Goal: Entertainment & Leisure: Consume media (video, audio)

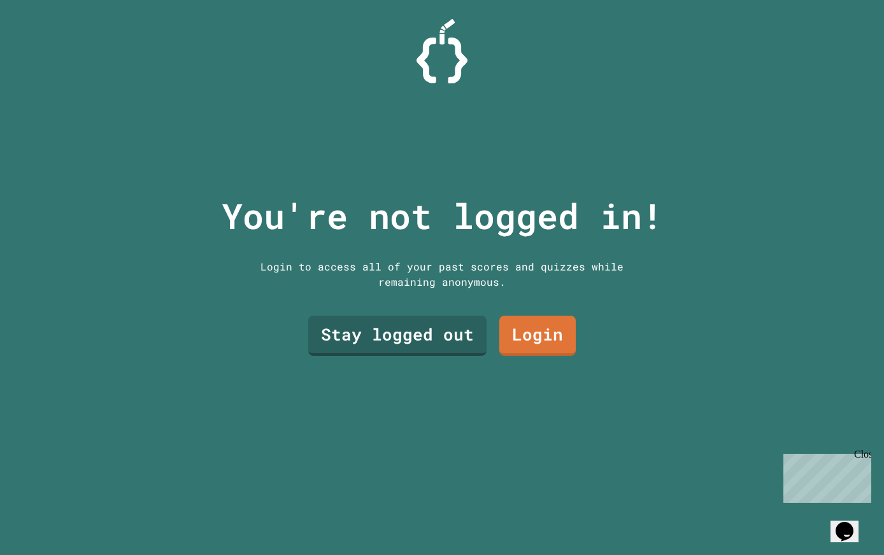
click at [433, 356] on link "Stay logged out" at bounding box center [397, 336] width 178 height 40
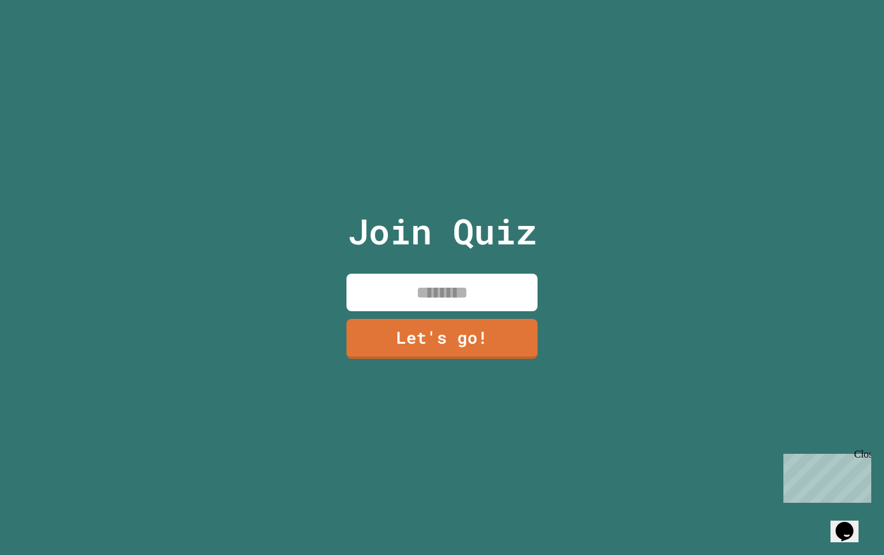
click at [436, 359] on link "Let's go!" at bounding box center [441, 339] width 191 height 40
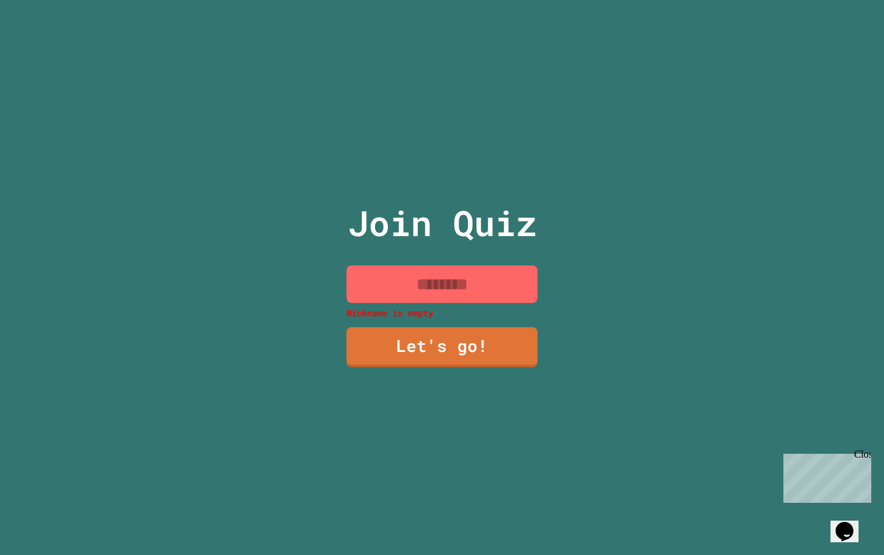
click at [503, 297] on input at bounding box center [441, 284] width 191 height 38
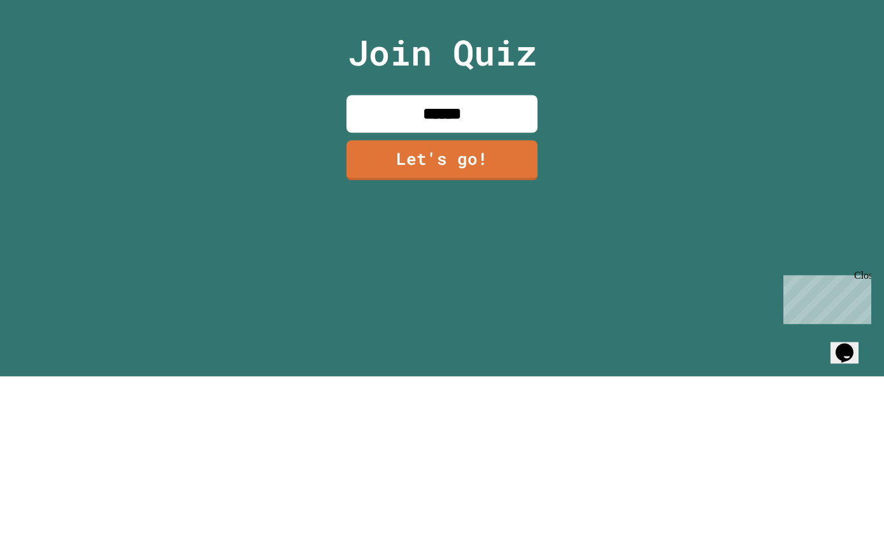
type input "*******"
click at [506, 319] on link "Let's go!" at bounding box center [441, 339] width 191 height 40
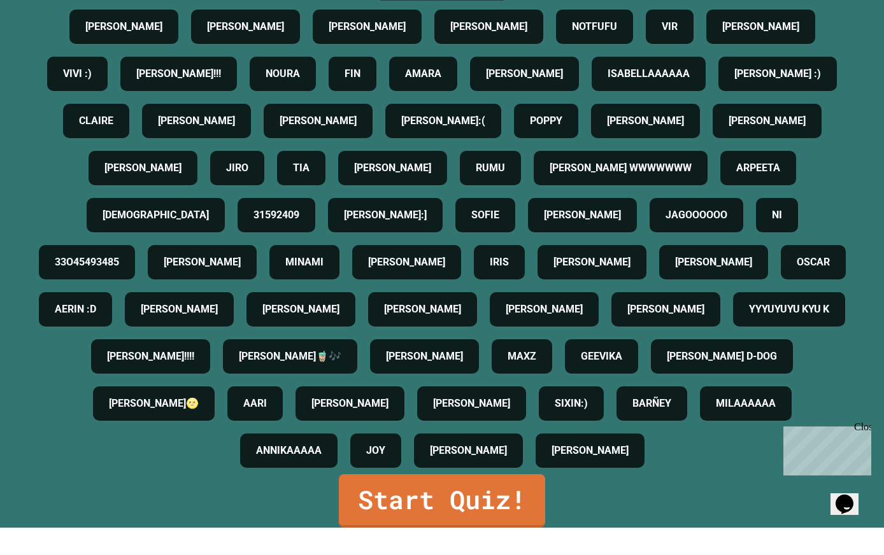
scroll to position [539, 0]
click at [507, 516] on link "Start Quiz!" at bounding box center [442, 528] width 206 height 53
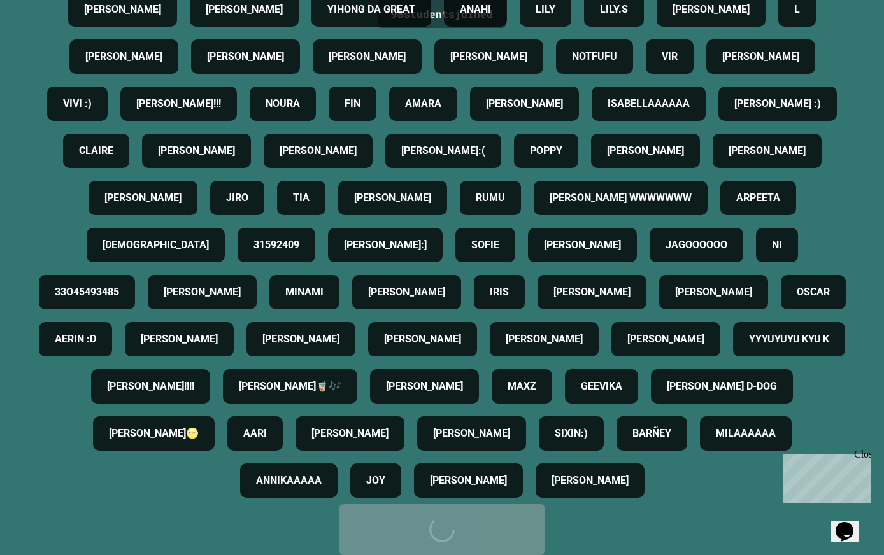
scroll to position [0, 0]
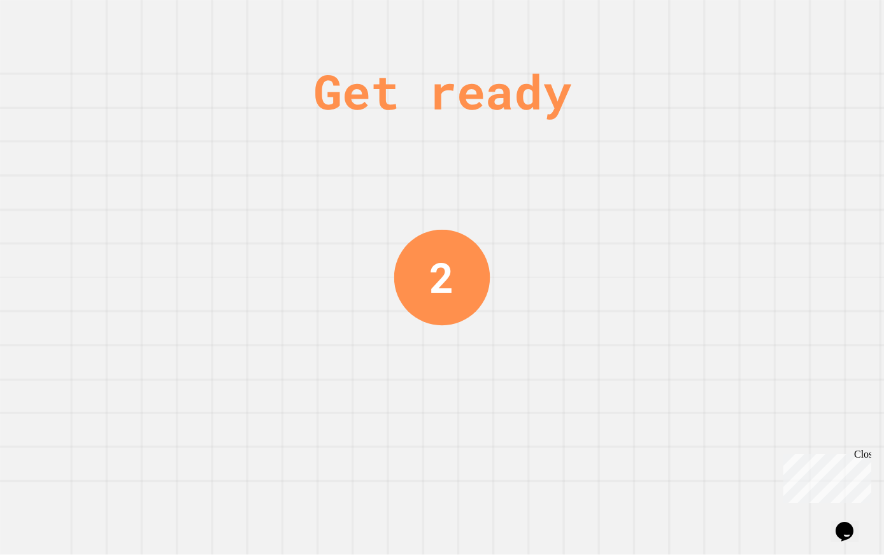
click at [864, 460] on div "Close" at bounding box center [862, 457] width 16 height 16
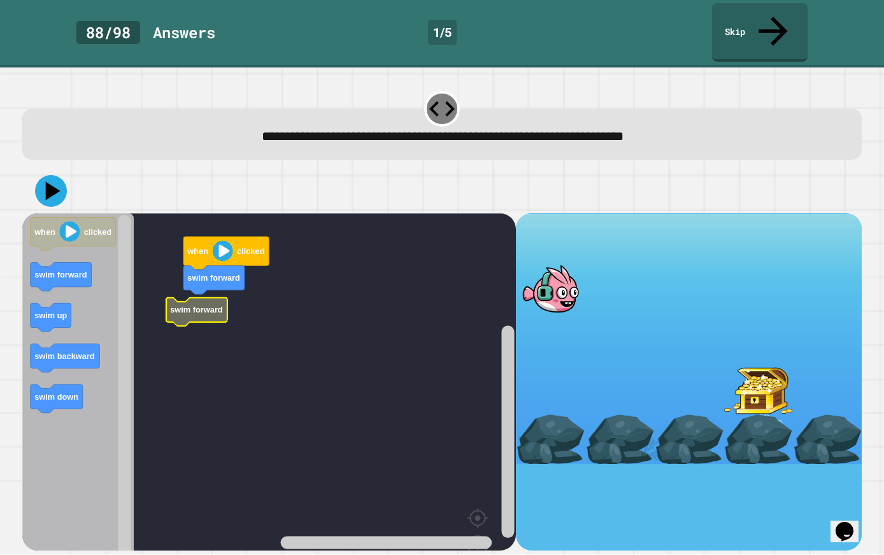
click at [181, 252] on rect "Blockly Workspace" at bounding box center [269, 409] width 494 height 393
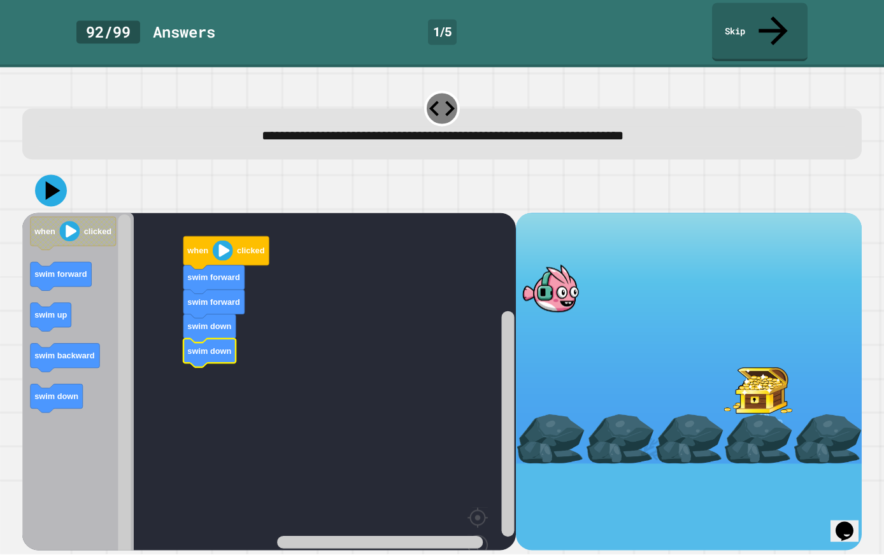
click at [43, 175] on icon at bounding box center [51, 191] width 32 height 32
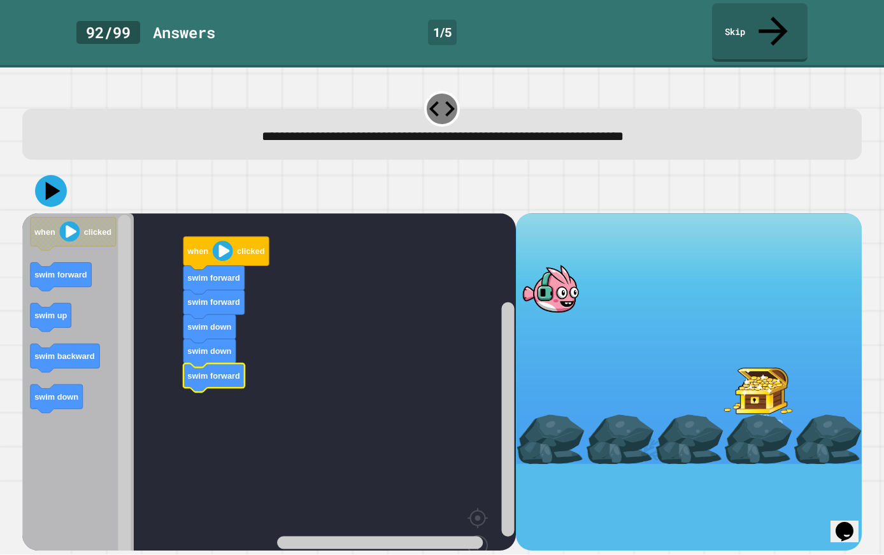
click at [45, 175] on icon at bounding box center [51, 191] width 32 height 32
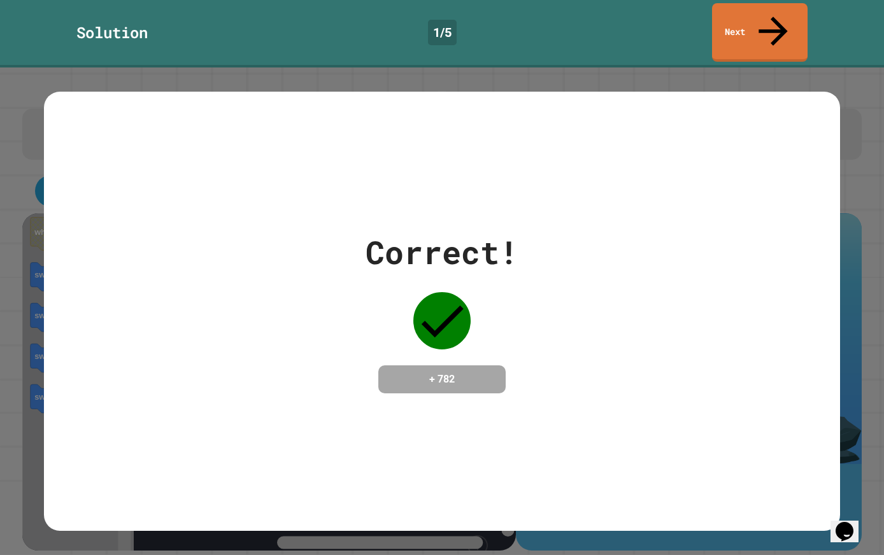
click at [774, 13] on link "Next" at bounding box center [759, 32] width 95 height 59
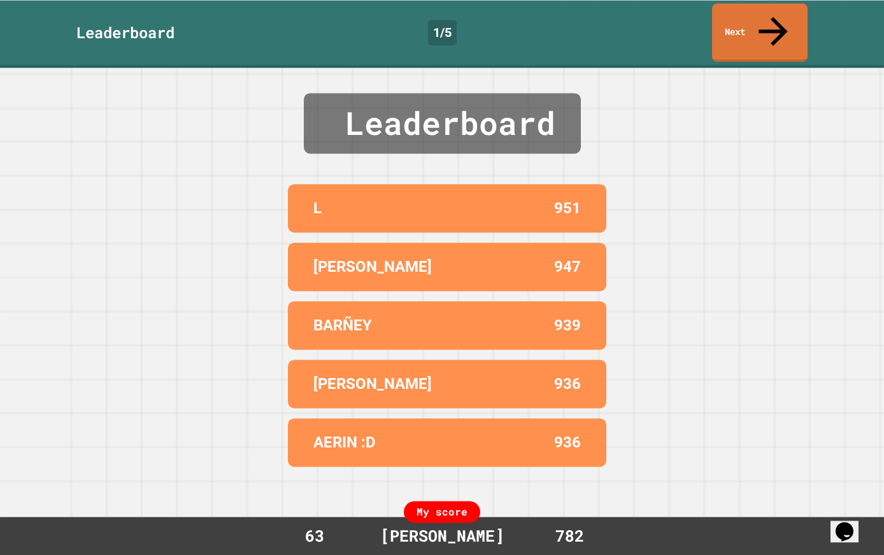
scroll to position [4, 0]
click at [771, 13] on icon at bounding box center [772, 31] width 43 height 43
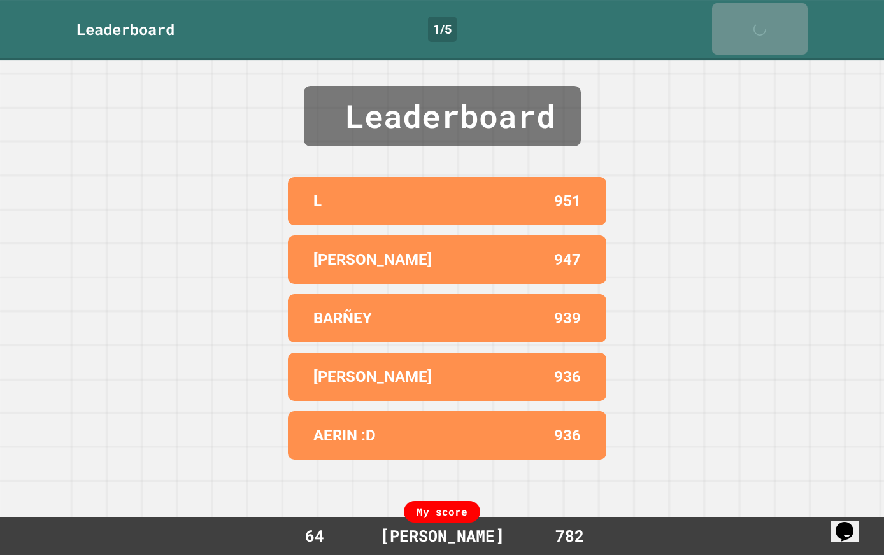
scroll to position [9, 0]
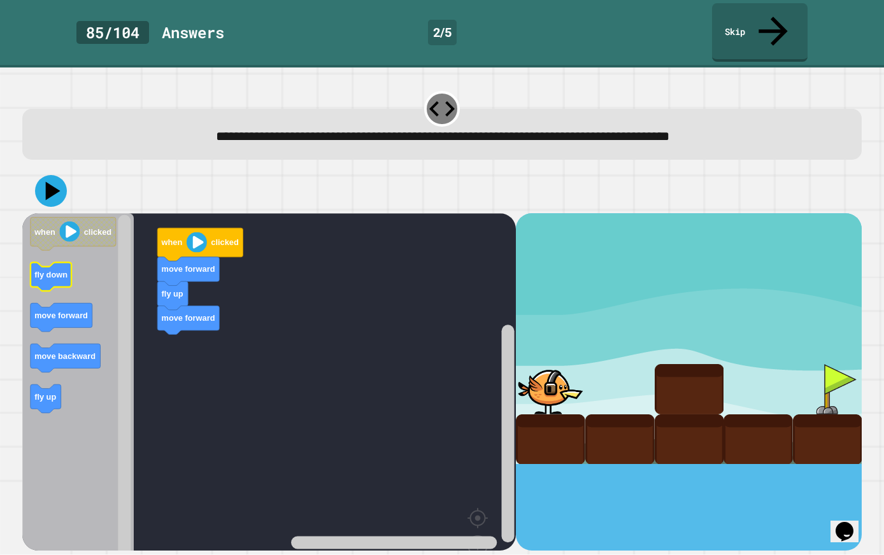
click at [66, 262] on icon "Blockly Workspace" at bounding box center [50, 276] width 41 height 29
click at [89, 253] on icon "Blockly Workspace" at bounding box center [77, 409] width 111 height 393
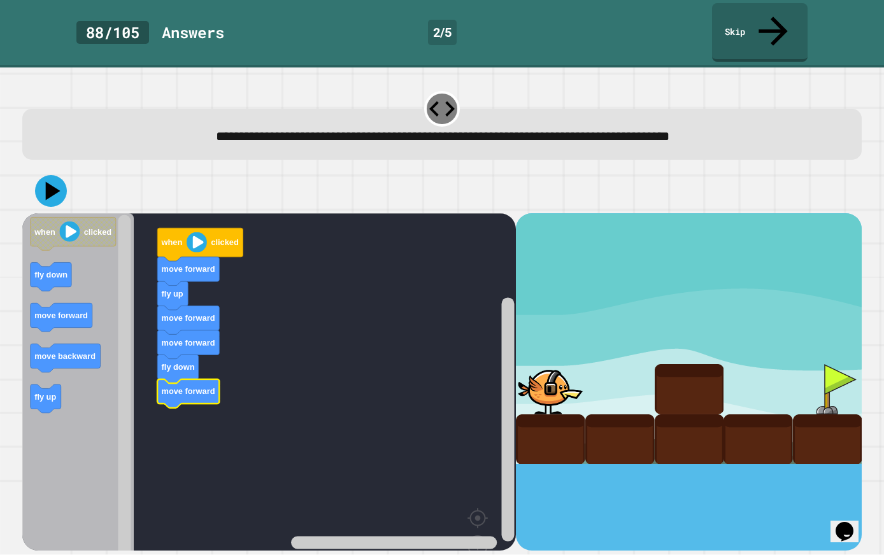
click at [35, 169] on div at bounding box center [442, 191] width 840 height 45
click at [39, 175] on icon at bounding box center [51, 191] width 32 height 32
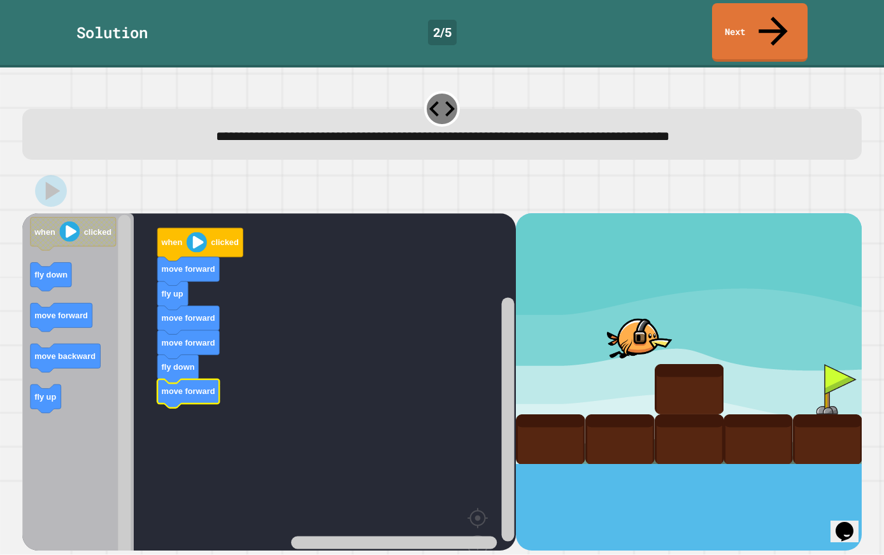
click at [759, 11] on link "Next" at bounding box center [759, 32] width 95 height 59
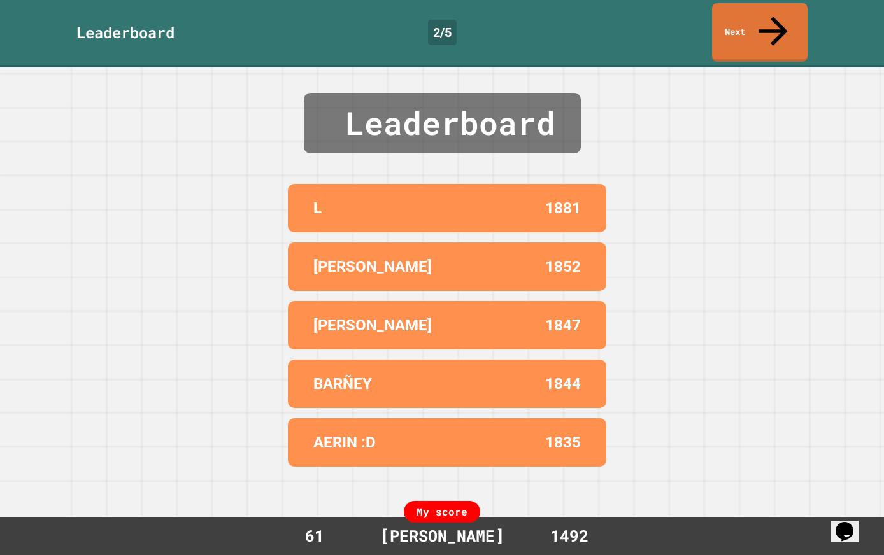
click at [760, 10] on link "Next" at bounding box center [759, 32] width 95 height 59
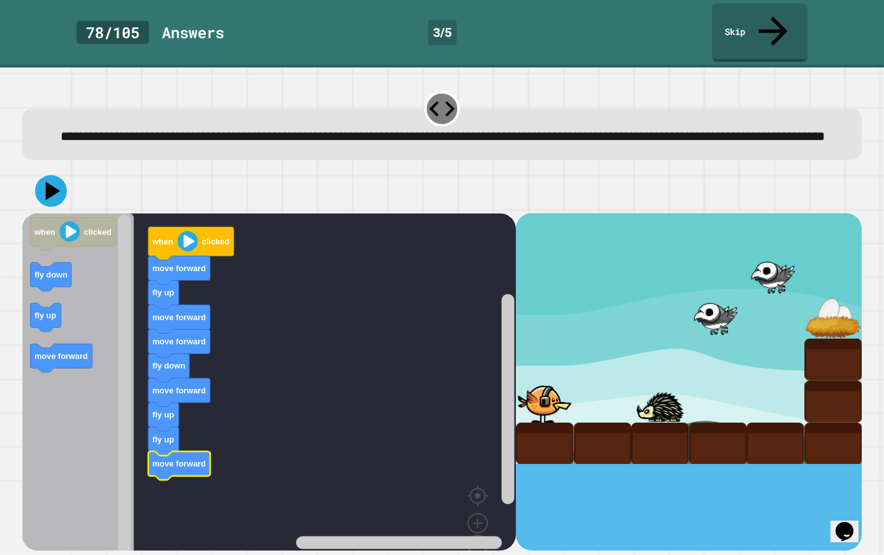
click at [55, 175] on icon at bounding box center [51, 191] width 32 height 32
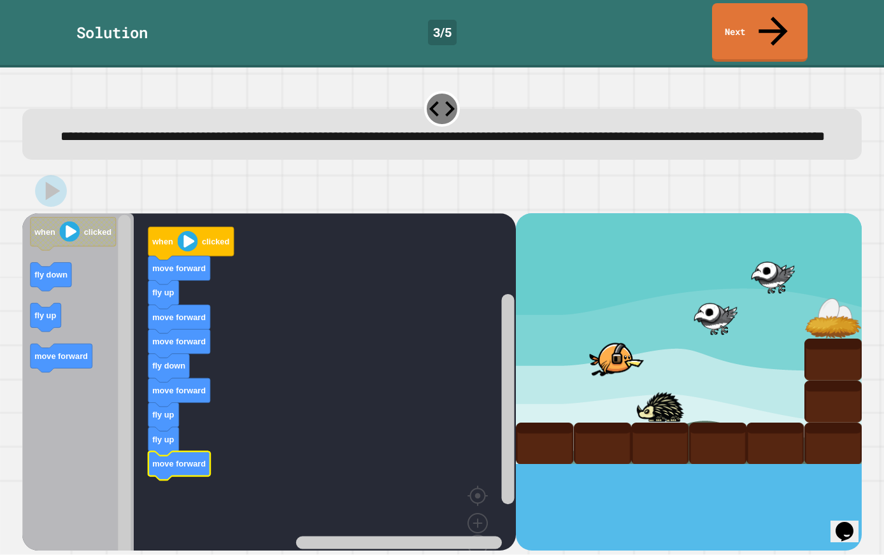
click at [775, 13] on icon at bounding box center [772, 31] width 43 height 43
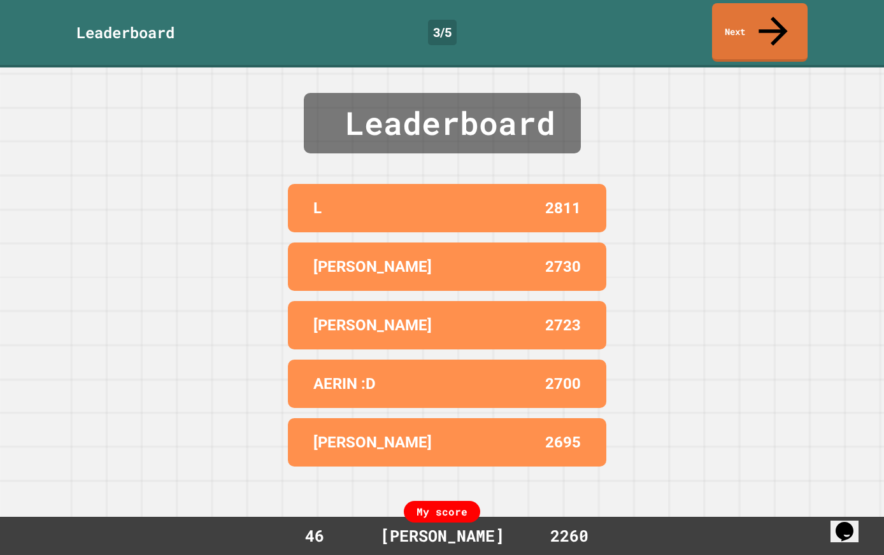
click at [760, 22] on link "Next" at bounding box center [759, 32] width 95 height 59
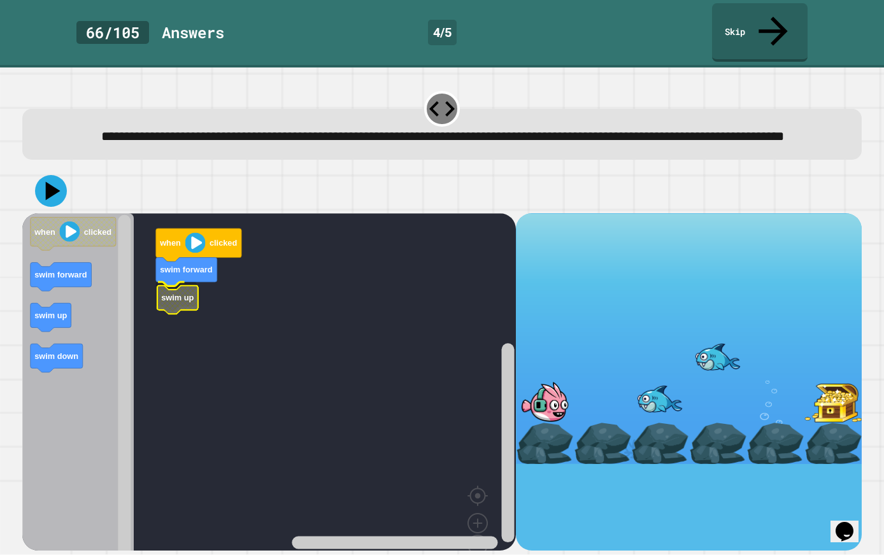
click at [202, 288] on rect "Blockly Workspace" at bounding box center [269, 398] width 494 height 370
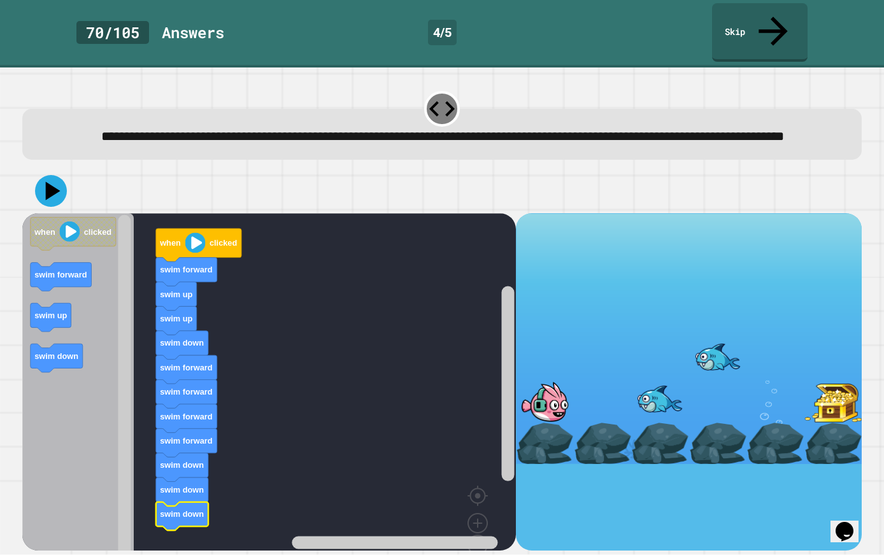
click at [48, 181] on icon at bounding box center [52, 190] width 15 height 18
click at [43, 181] on icon at bounding box center [51, 191] width 32 height 32
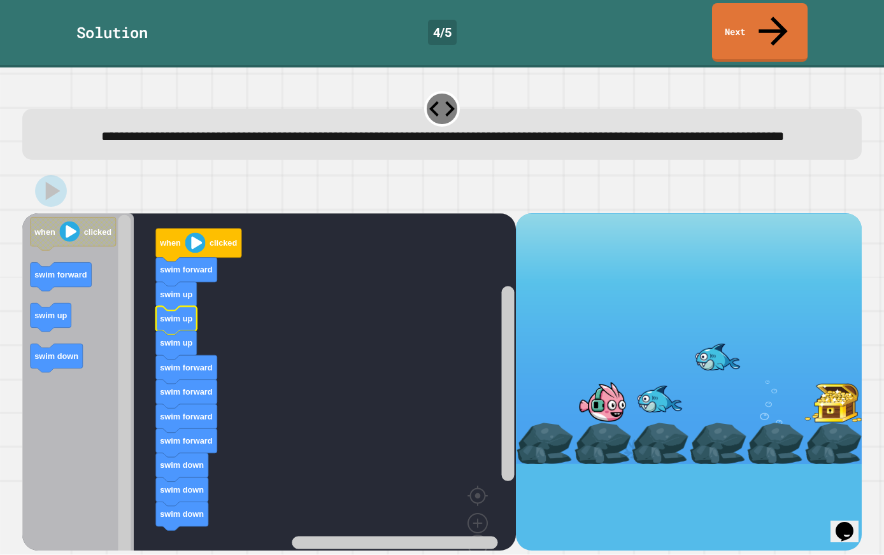
click at [773, 20] on link "Next" at bounding box center [759, 32] width 95 height 59
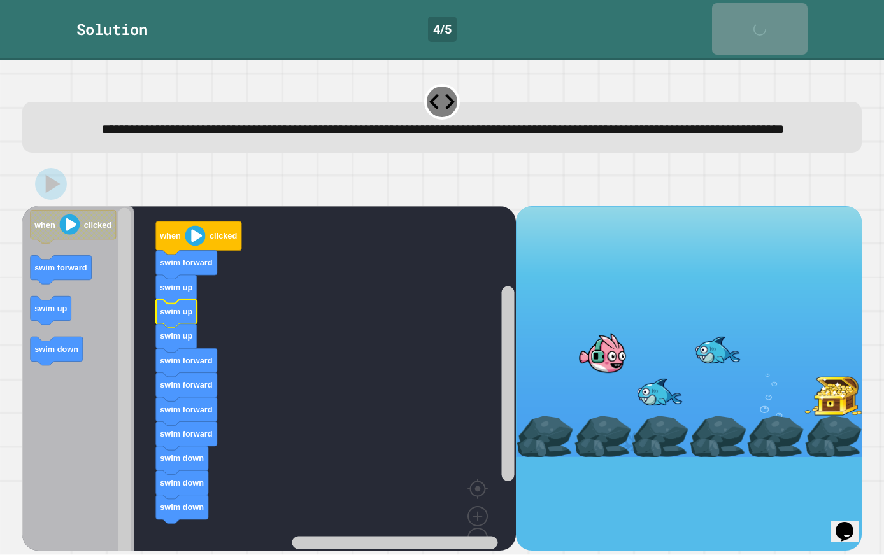
click at [773, 23] on icon at bounding box center [762, 35] width 25 height 25
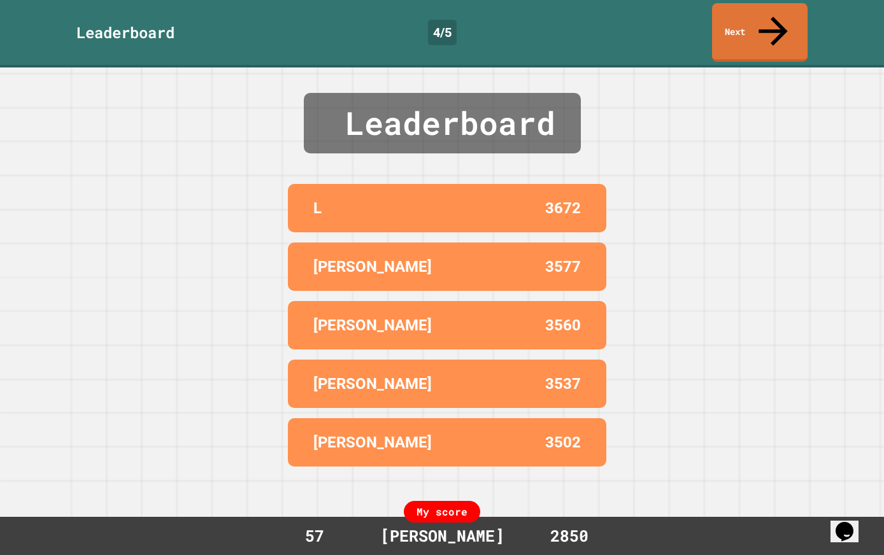
click at [774, 22] on link "Next" at bounding box center [759, 32] width 95 height 59
